Goal: Information Seeking & Learning: Find specific fact

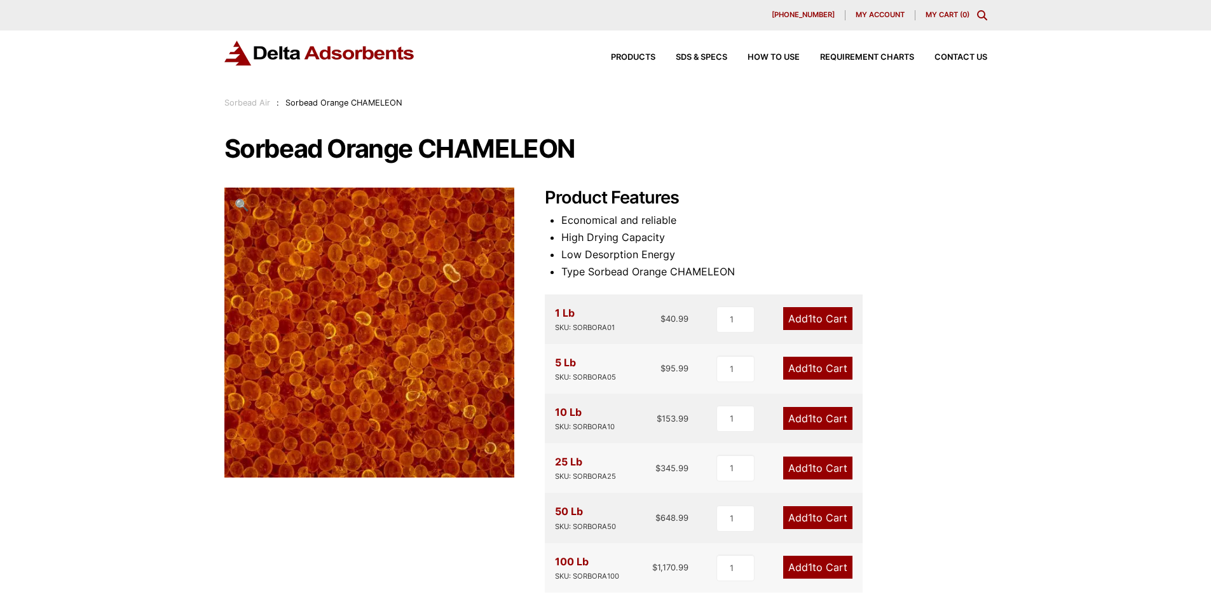
drag, startPoint x: 573, startPoint y: 140, endPoint x: 128, endPoint y: 264, distance: 461.2
click at [128, 266] on div "Our website has detected that you are using an outdated browser that will preve…" at bounding box center [605, 590] width 1211 height 1181
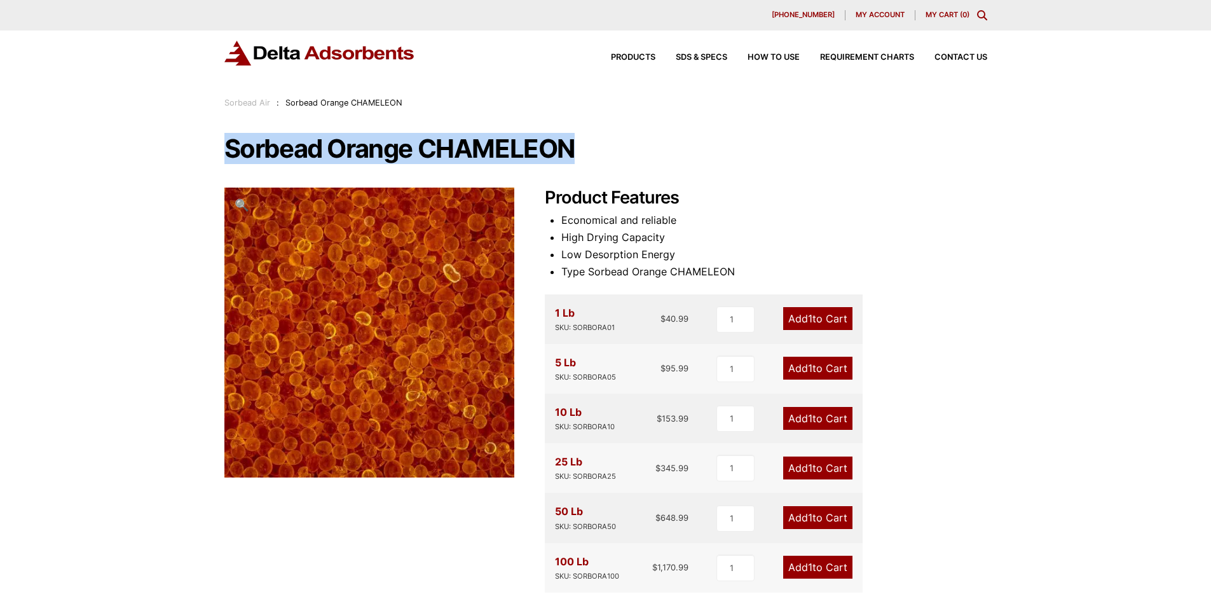
drag, startPoint x: 226, startPoint y: 146, endPoint x: 583, endPoint y: 140, distance: 357.2
click at [583, 140] on h1 "Sorbead Orange CHAMELEON" at bounding box center [605, 148] width 763 height 27
copy h1 "Sorbead Orange CHAMELEON"
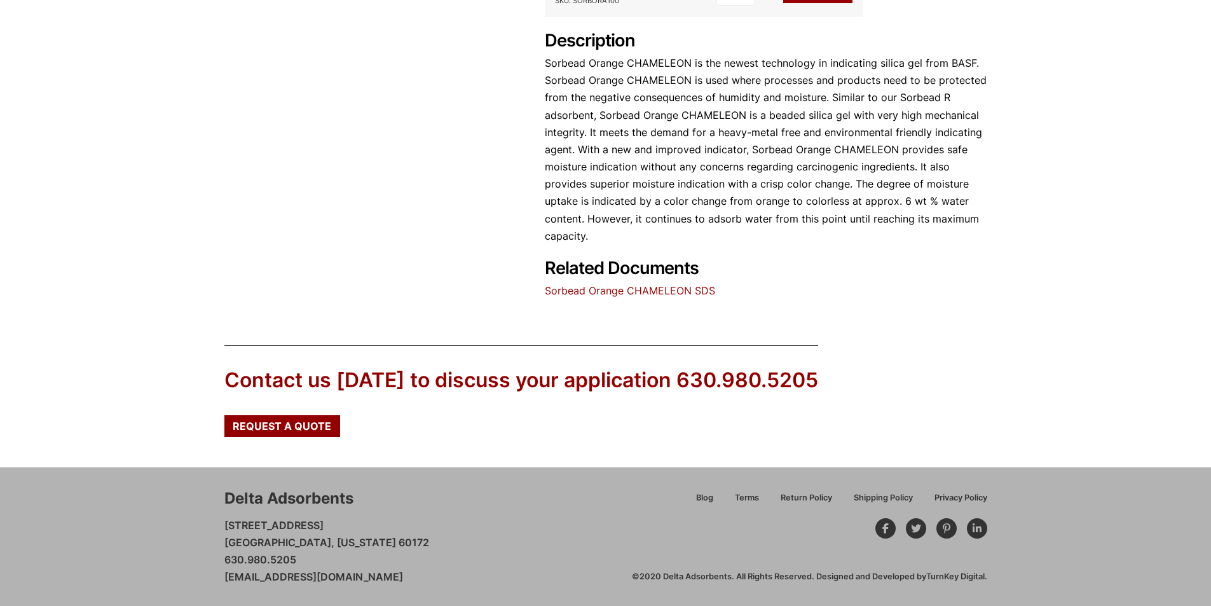
scroll to position [576, 0]
drag, startPoint x: 356, startPoint y: 500, endPoint x: 222, endPoint y: 505, distance: 133.6
click at [222, 505] on div "Delta Adsorbents [STREET_ADDRESS][US_STATE] 630.980.5205 [EMAIL_ADDRESS][DOMAIN…" at bounding box center [605, 535] width 1211 height 139
copy div "Delta Adsorbents"
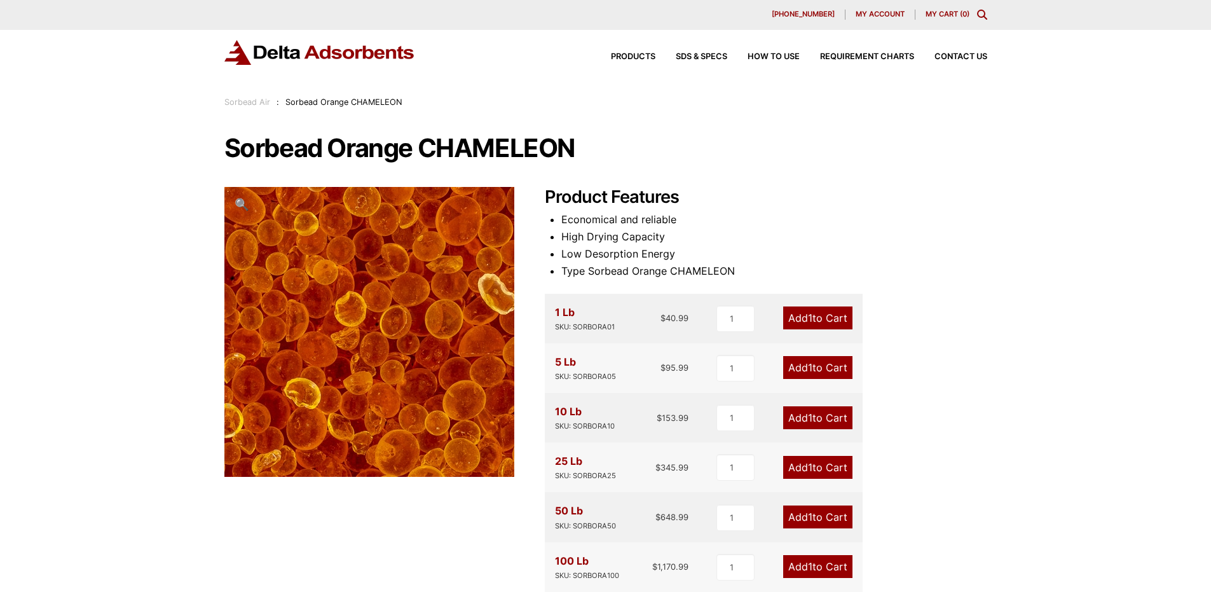
scroll to position [0, 0]
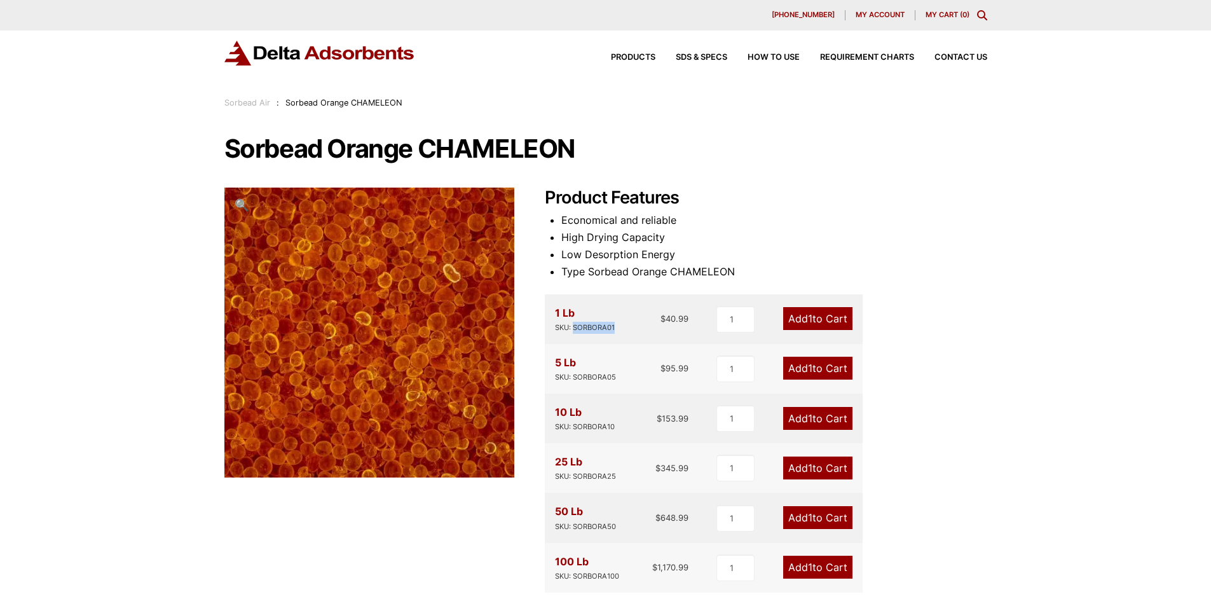
drag, startPoint x: 575, startPoint y: 328, endPoint x: 614, endPoint y: 329, distance: 38.8
click at [614, 329] on div "SKU: SORBORA01" at bounding box center [585, 328] width 60 height 12
copy div "SORBORA01"
